Goal: Information Seeking & Learning: Find specific fact

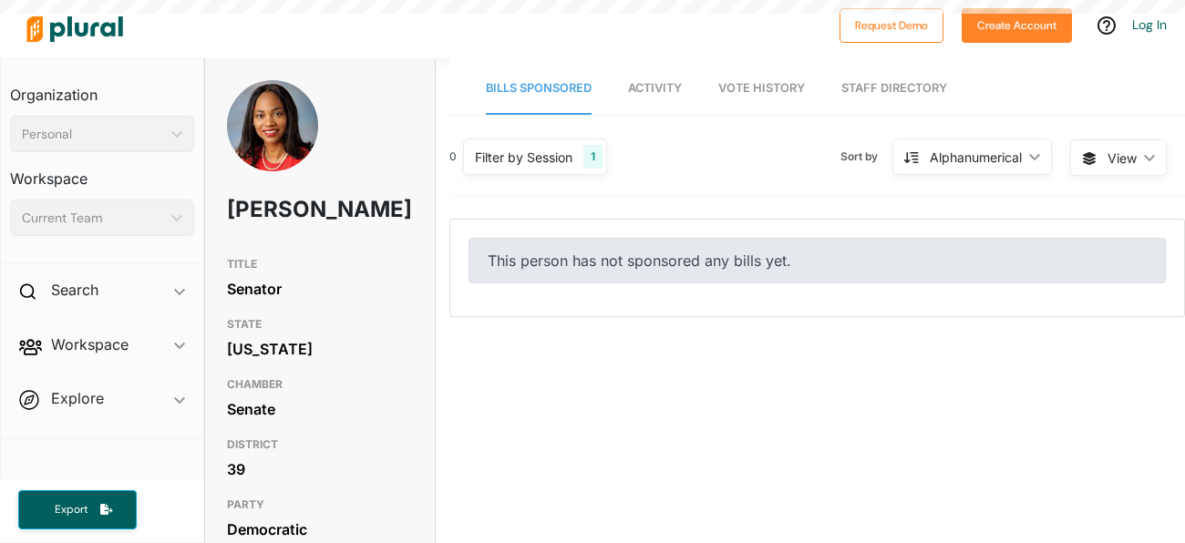
drag, startPoint x: 229, startPoint y: 202, endPoint x: 285, endPoint y: 278, distance: 94.4
click at [285, 237] on h1 "[PERSON_NAME]" at bounding box center [282, 209] width 111 height 55
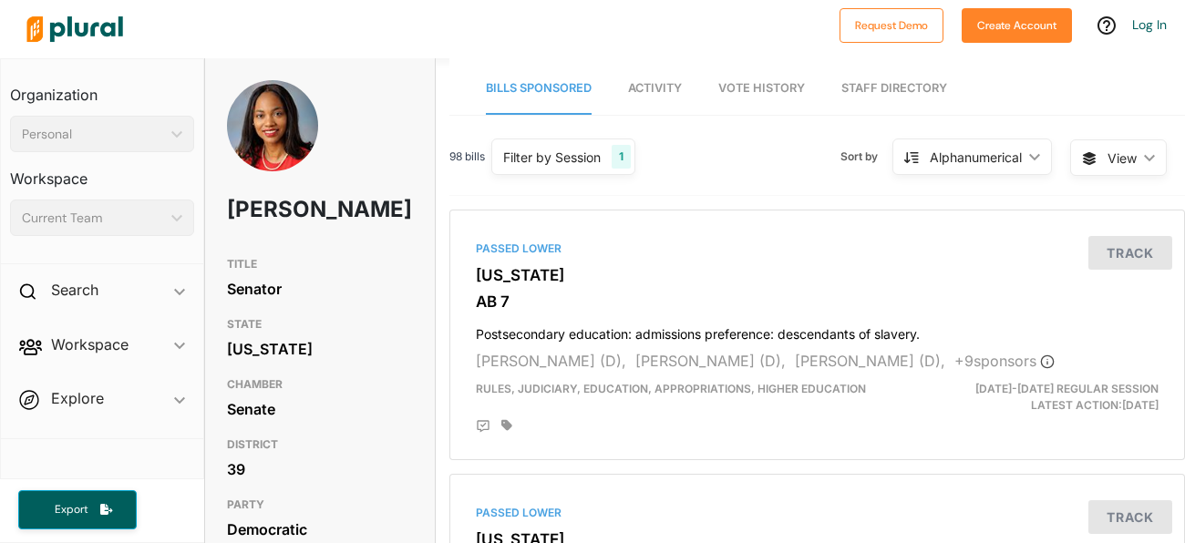
drag, startPoint x: 306, startPoint y: 271, endPoint x: 225, endPoint y: 207, distance: 103.2
click at [227, 207] on h1 "[PERSON_NAME]" at bounding box center [282, 209] width 111 height 55
drag, startPoint x: 308, startPoint y: 275, endPoint x: 220, endPoint y: 212, distance: 108.5
click at [220, 212] on div "[PERSON_NAME]" at bounding box center [320, 164] width 230 height 168
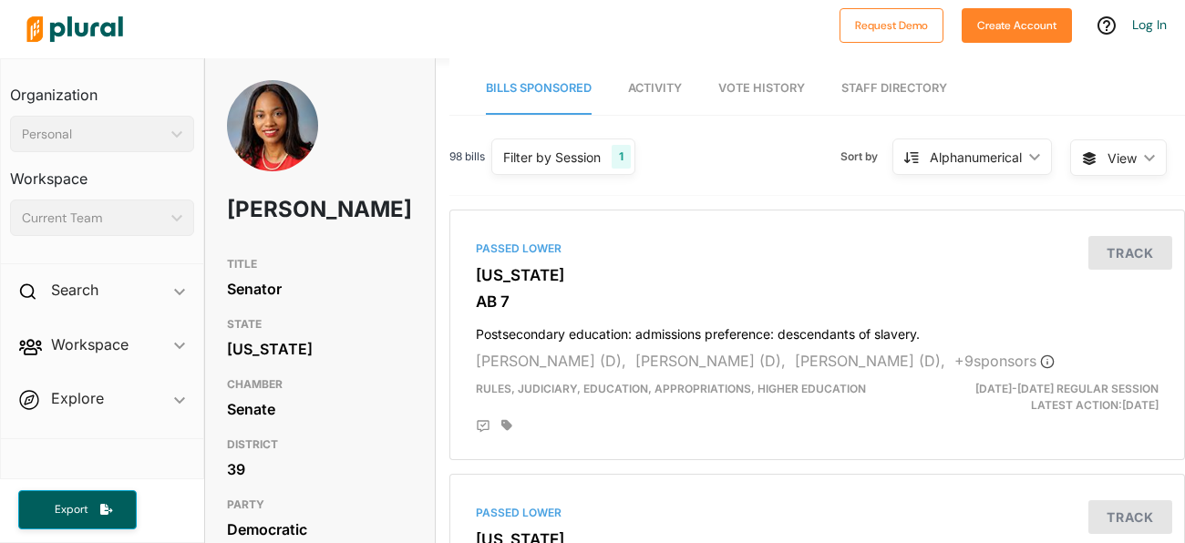
copy h1 "[PERSON_NAME]"
